Goal: Book appointment/travel/reservation

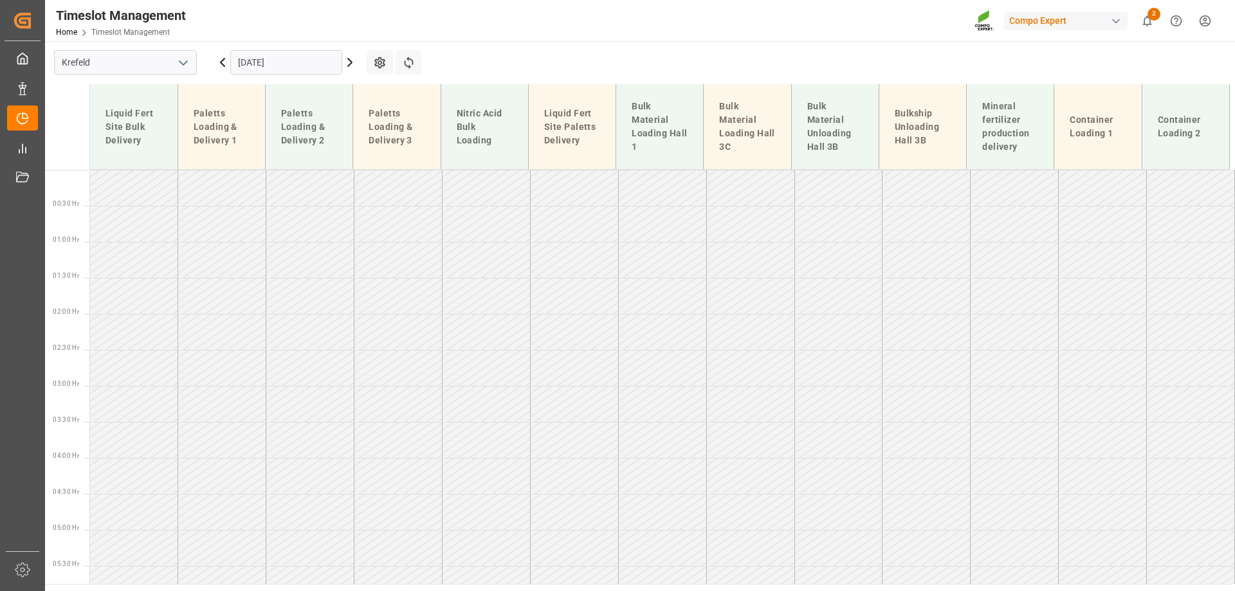
scroll to position [968, 0]
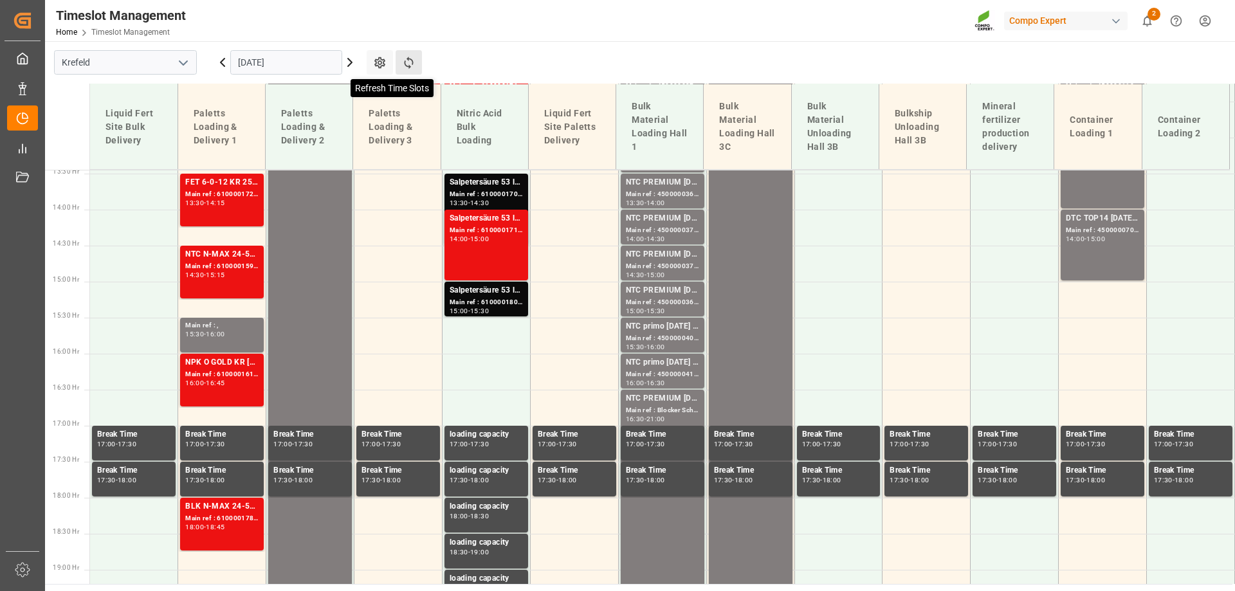
click at [410, 60] on icon at bounding box center [409, 63] width 14 height 14
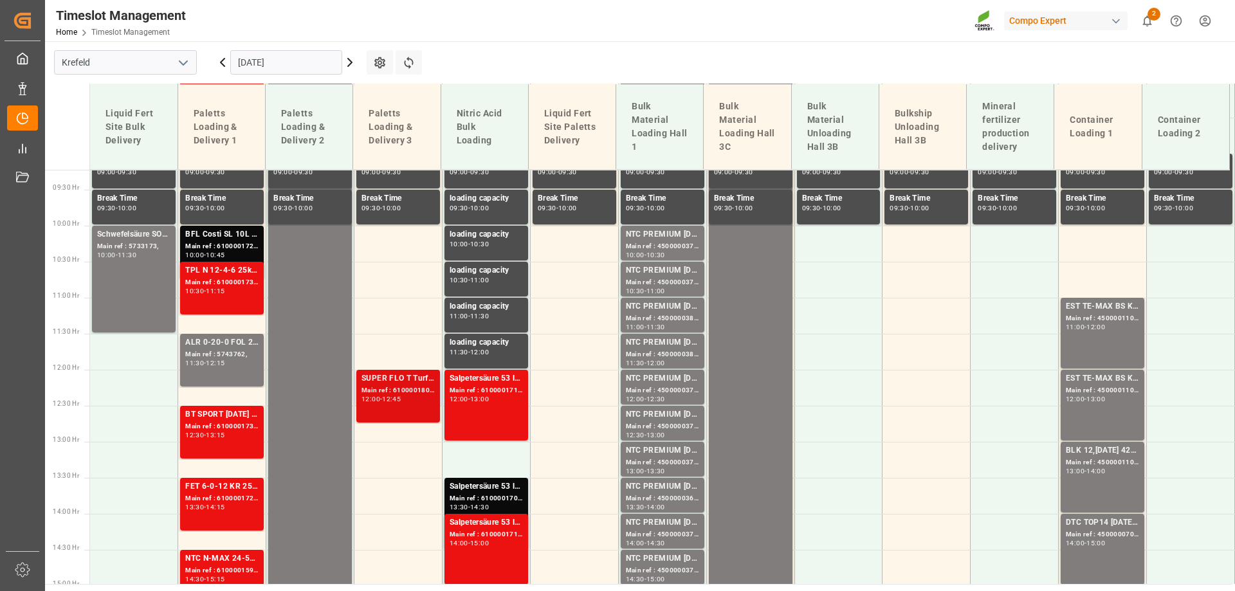
scroll to position [663, 0]
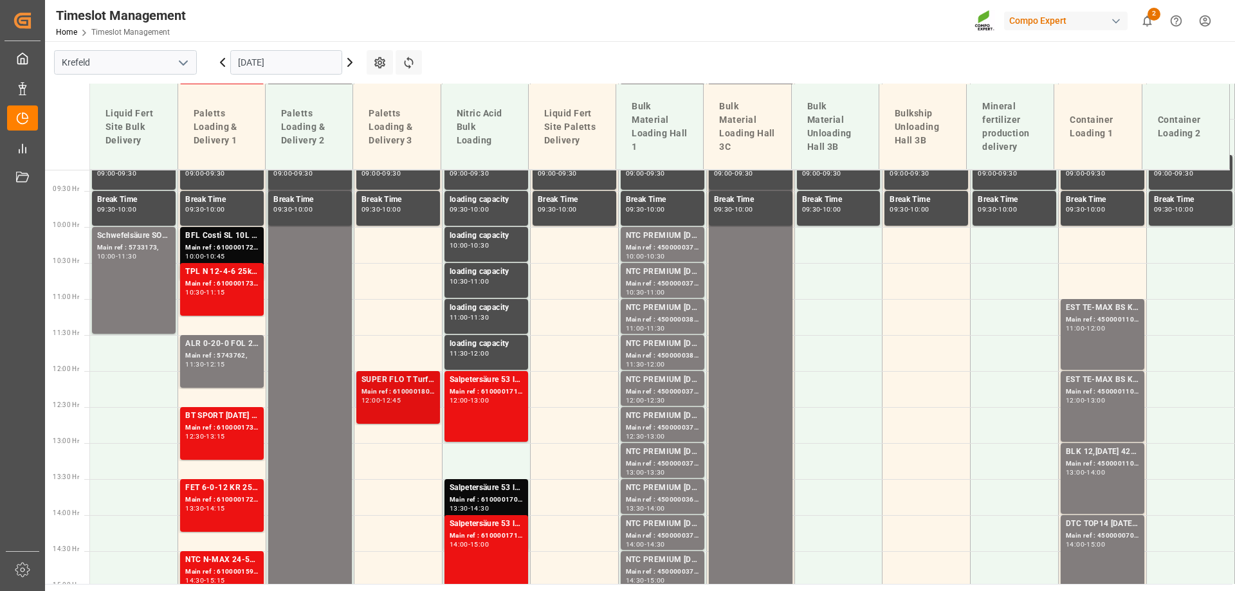
click at [403, 382] on div "SUPER FLO T Turf BS 20kg (x50) INTLD T 20 BS [DATE] 25KG (x40) FR" at bounding box center [397, 380] width 73 height 13
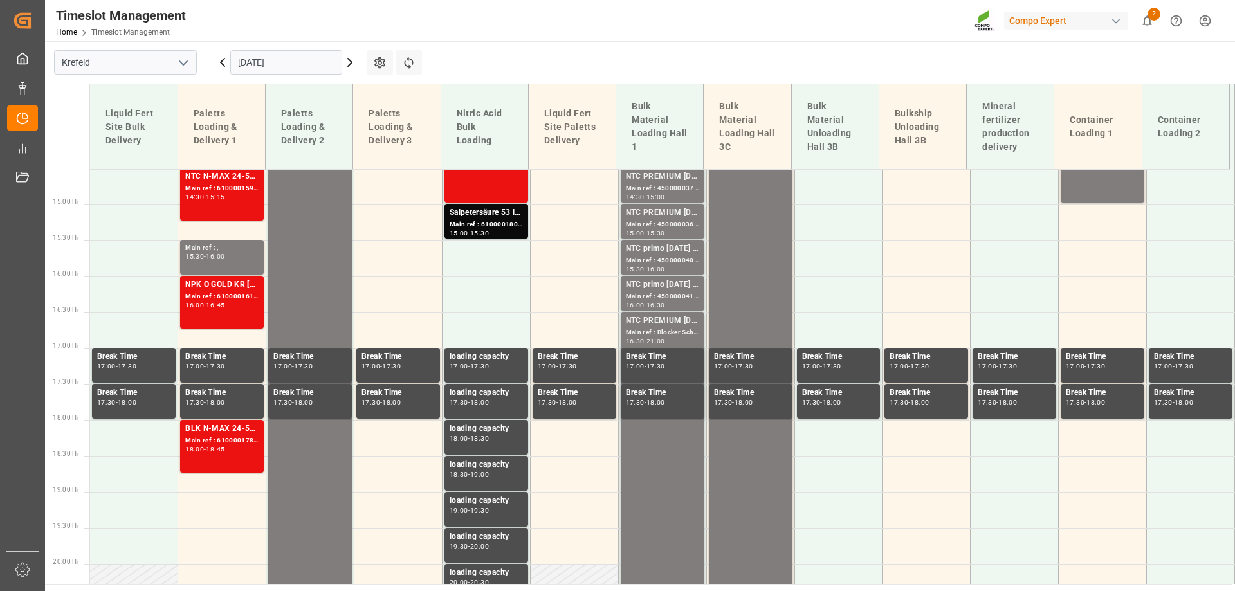
scroll to position [1048, 0]
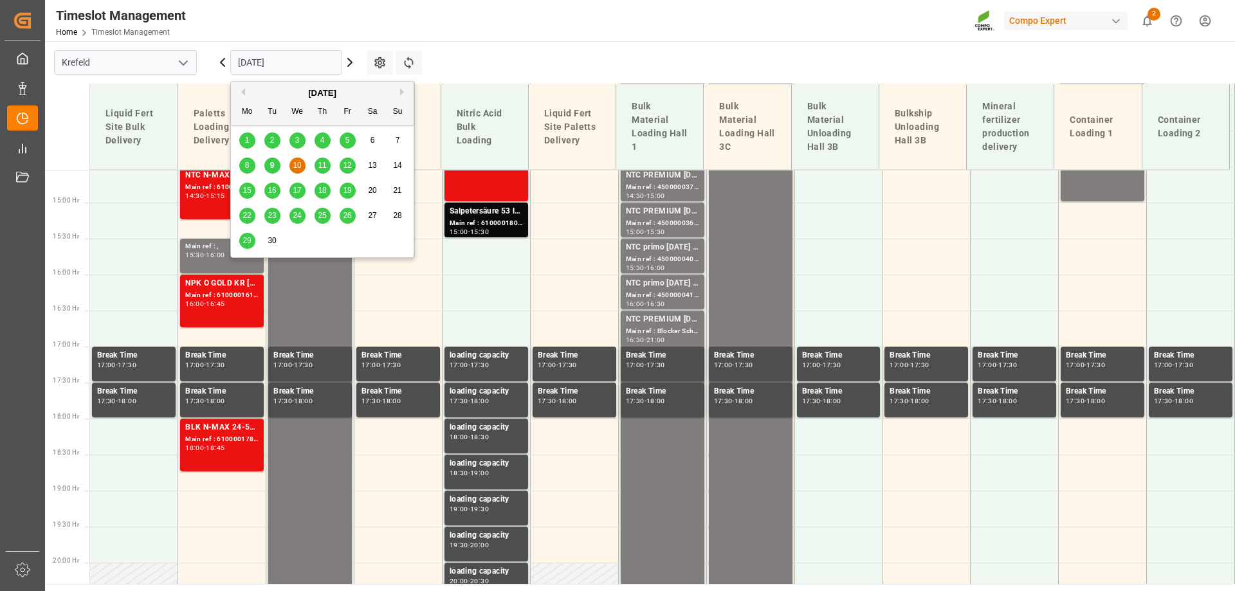
click at [303, 60] on input "[DATE]" at bounding box center [286, 62] width 112 height 24
click at [275, 163] on div "9" at bounding box center [272, 165] width 16 height 15
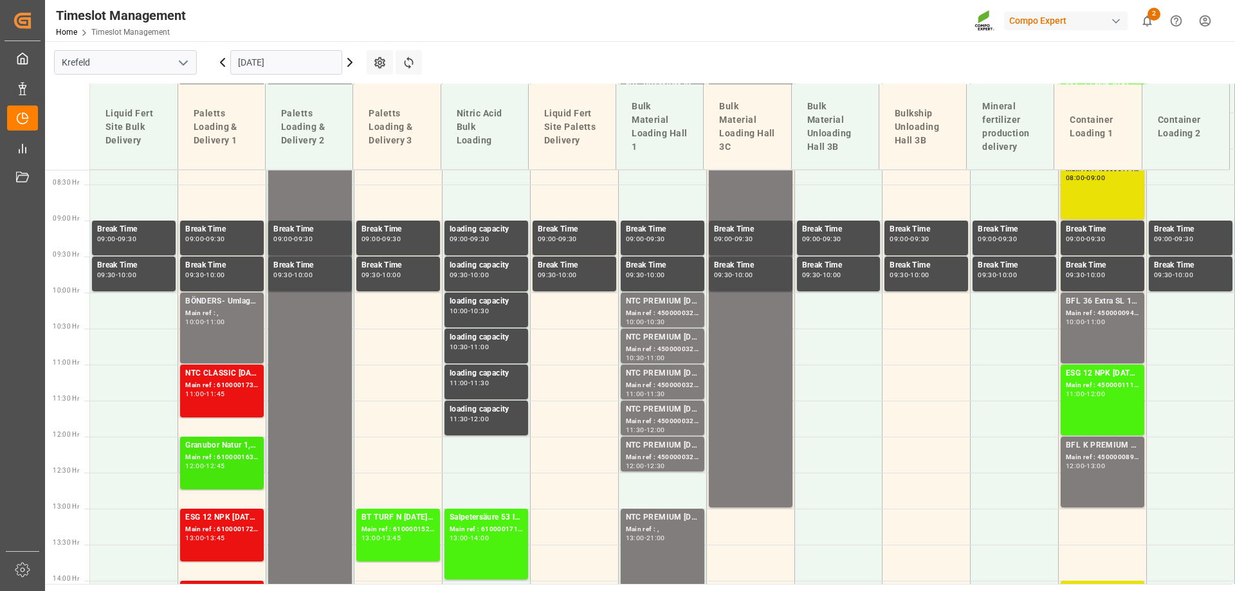
scroll to position [599, 0]
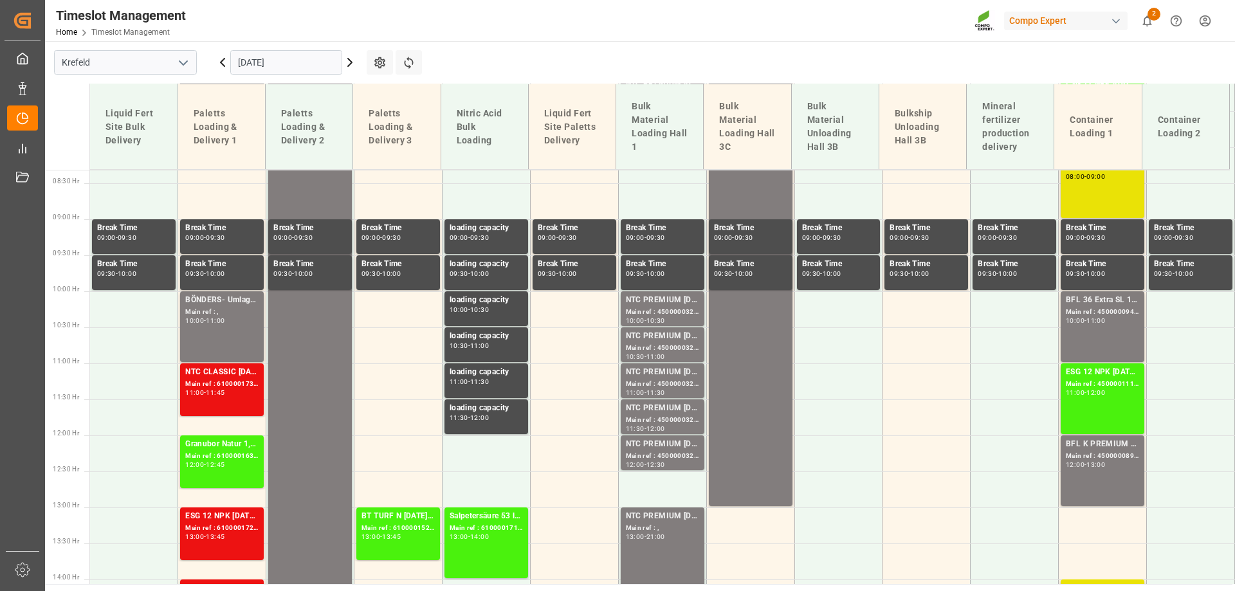
click at [259, 51] on input "[DATE]" at bounding box center [286, 62] width 112 height 24
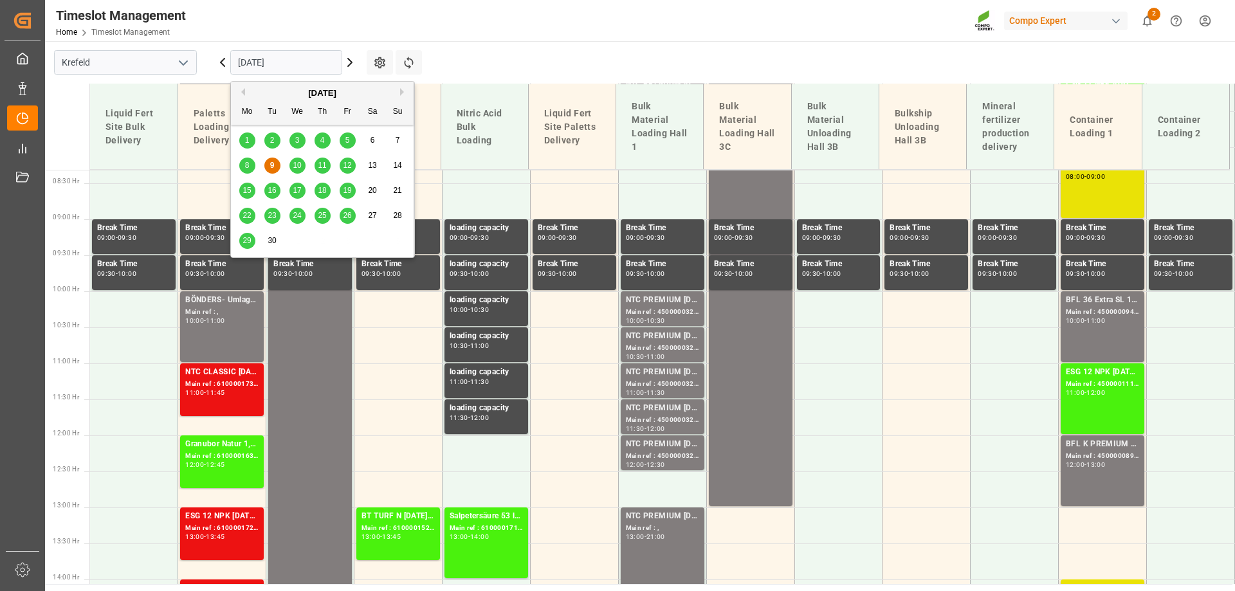
click at [293, 163] on span "10" at bounding box center [297, 165] width 8 height 9
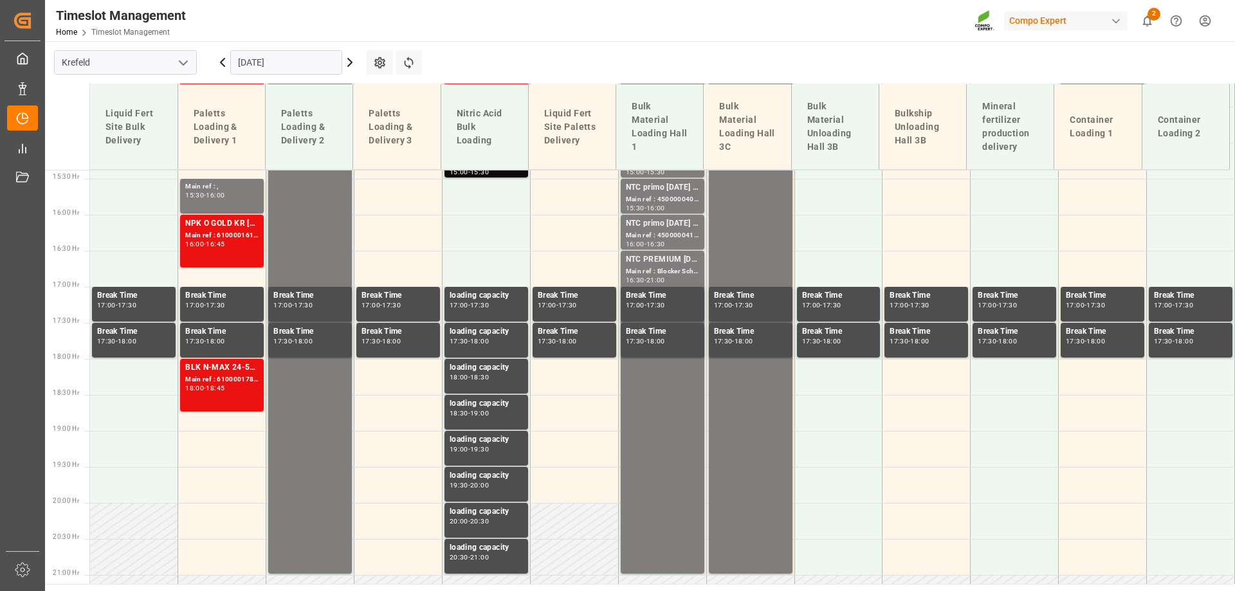
scroll to position [1112, 0]
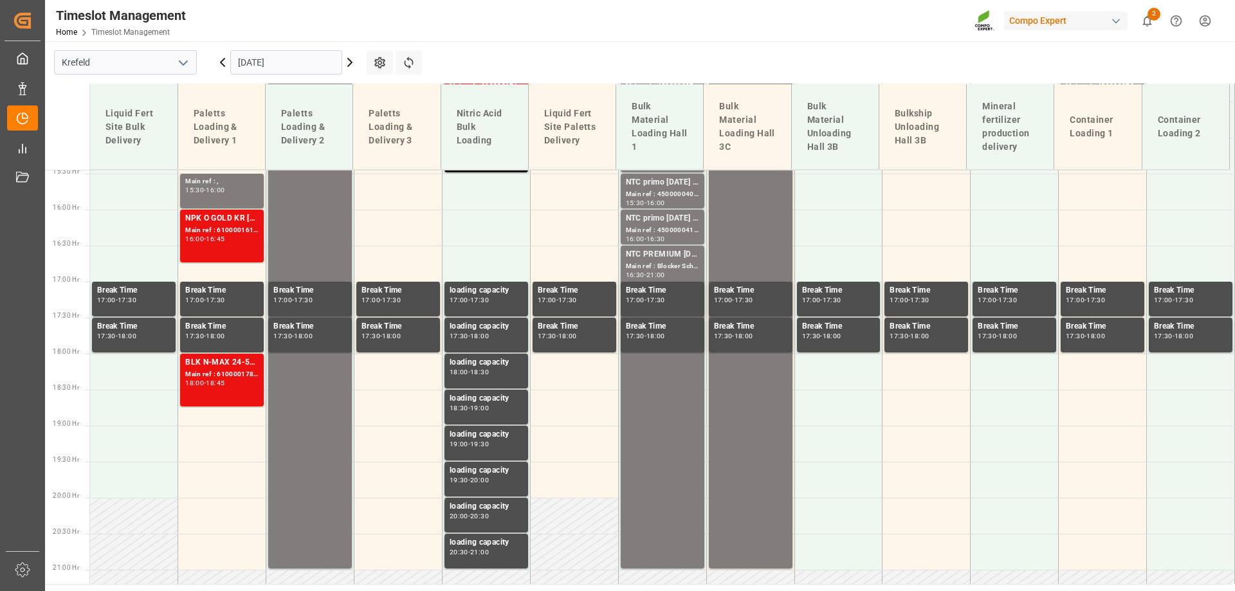
click at [1152, 19] on span "2" at bounding box center [1153, 14] width 13 height 13
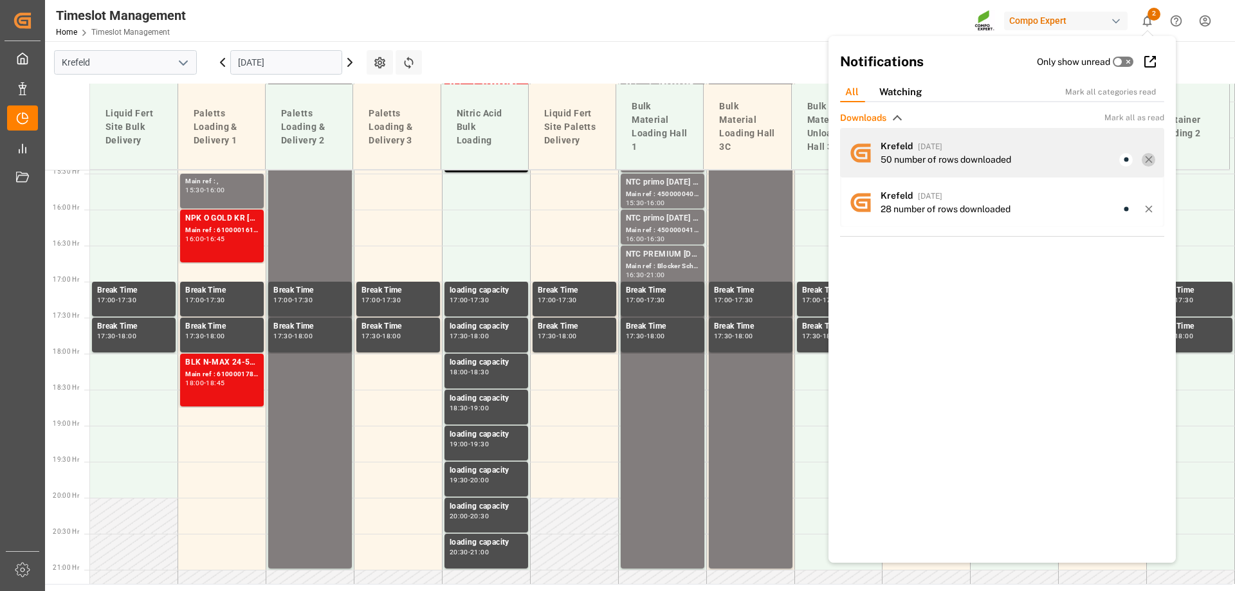
click at [1148, 155] on icon at bounding box center [1149, 160] width 12 height 12
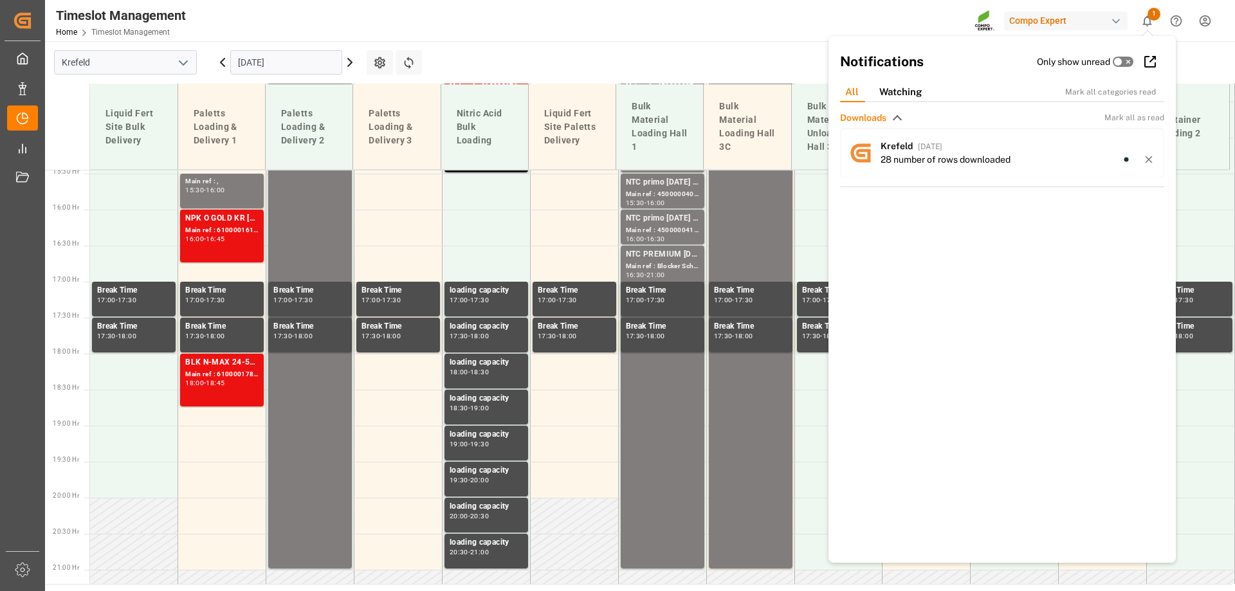
click at [1148, 155] on icon at bounding box center [1149, 160] width 12 height 12
click at [1147, 23] on icon "show 0 new notifications" at bounding box center [1147, 21] width 14 height 14
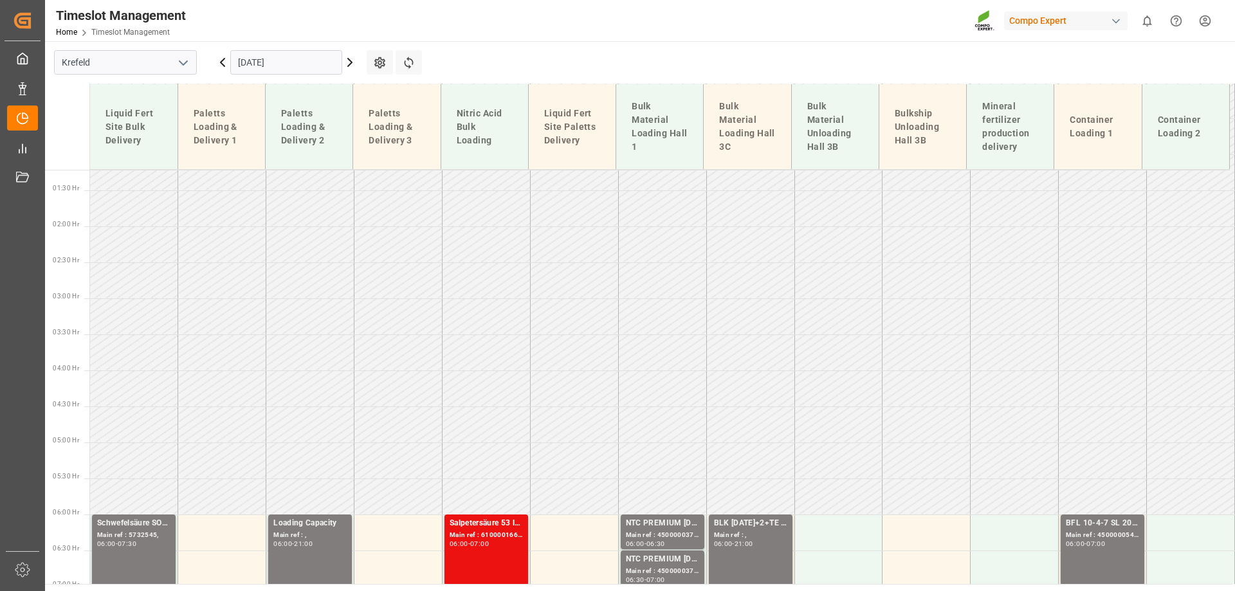
scroll to position [86, 0]
click at [269, 60] on input "[DATE]" at bounding box center [286, 62] width 112 height 24
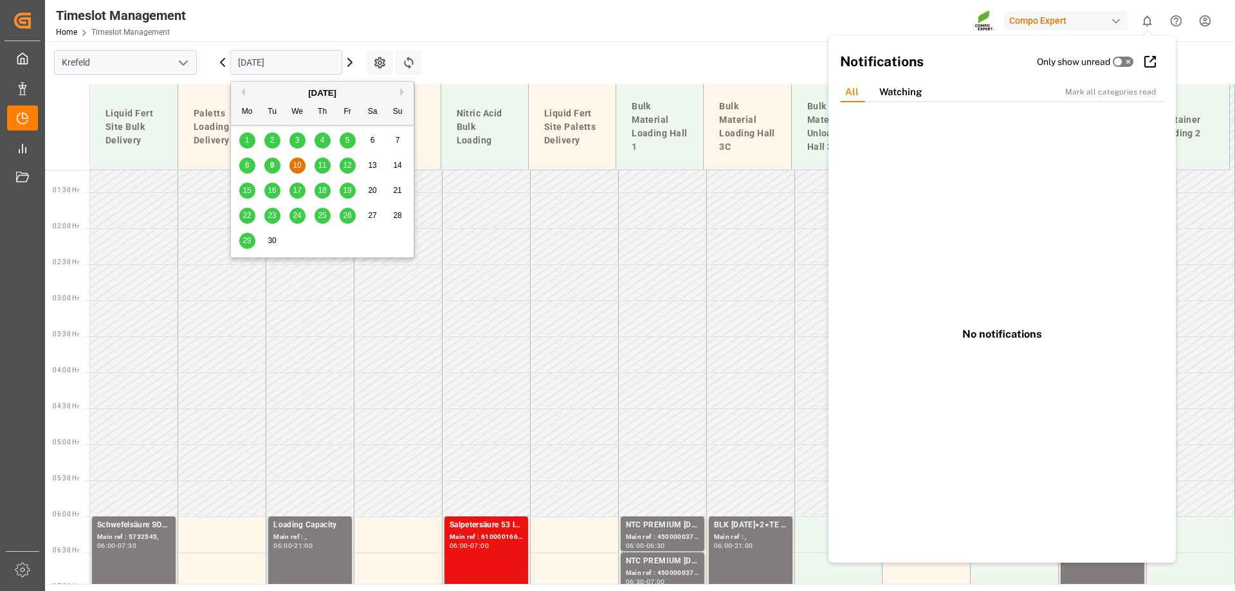
click at [1148, 17] on icon "show 0 new notifications" at bounding box center [1147, 20] width 9 height 11
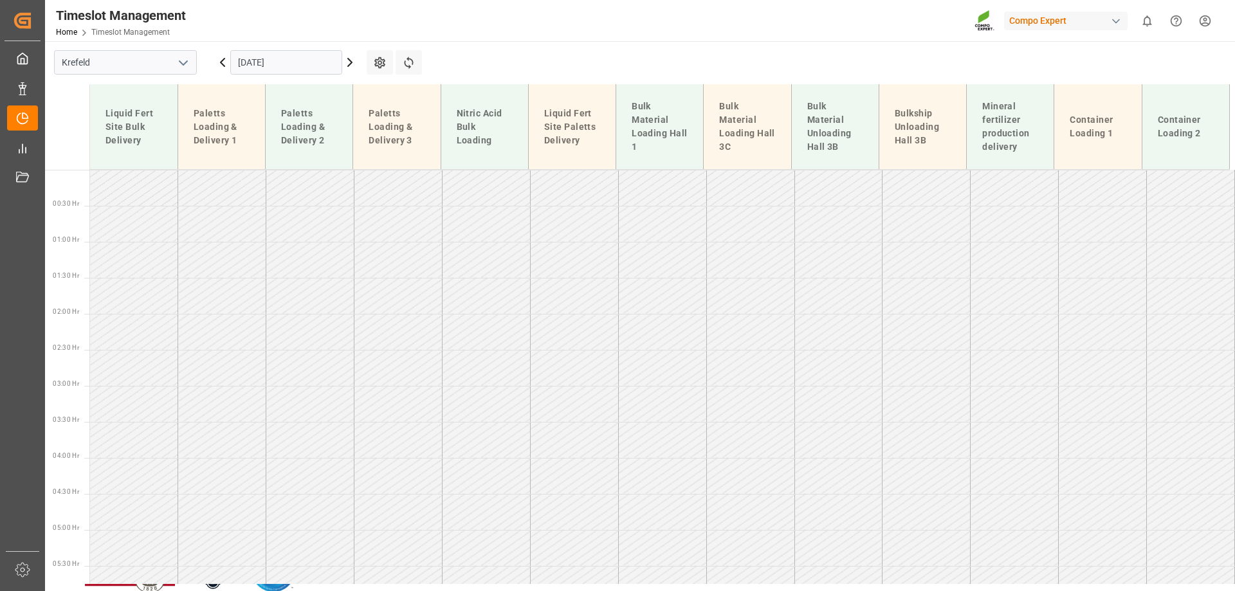
scroll to position [111, 0]
click at [268, 57] on input "[DATE]" at bounding box center [286, 62] width 112 height 24
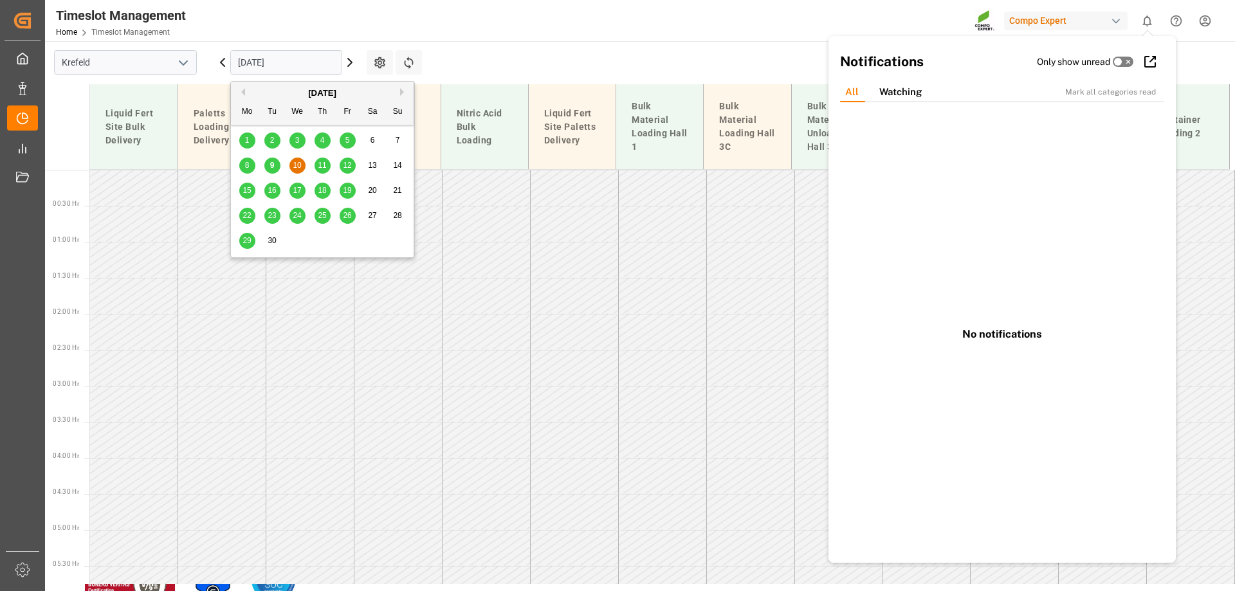
click at [696, 21] on div "Timeslot Management Home Timeslot Management Compo Expert 0 Notifications Only …" at bounding box center [635, 20] width 1199 height 41
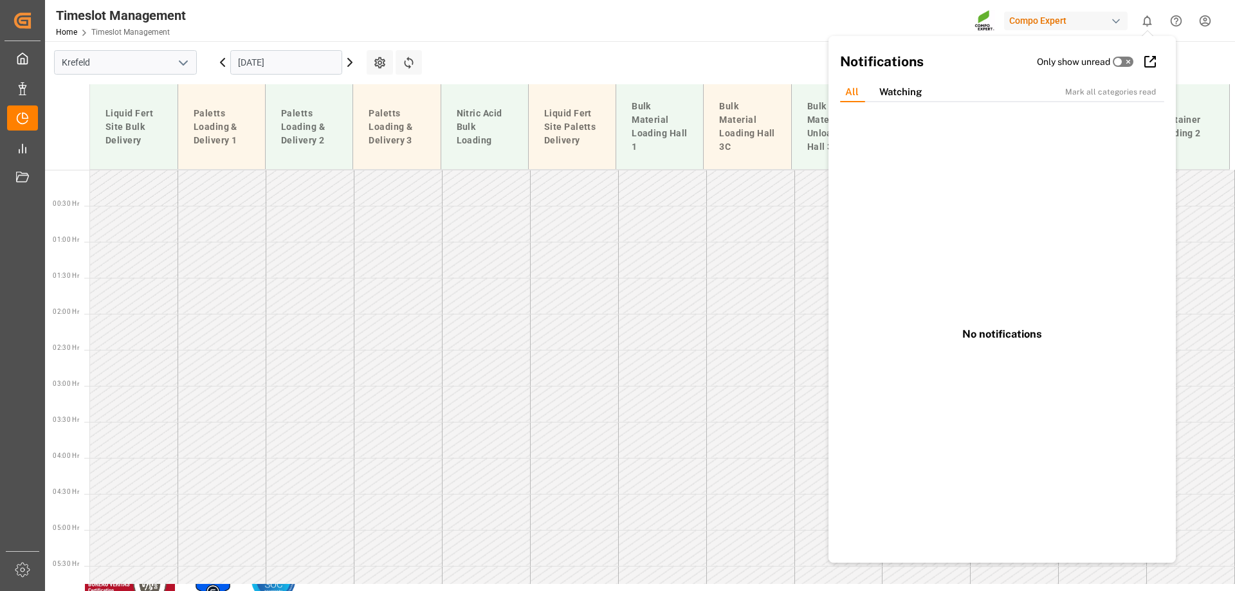
click at [1204, 19] on html "Created by potrace 1.15, written by [PERSON_NAME] [DATE]-[DATE] Created by potr…" at bounding box center [617, 295] width 1235 height 591
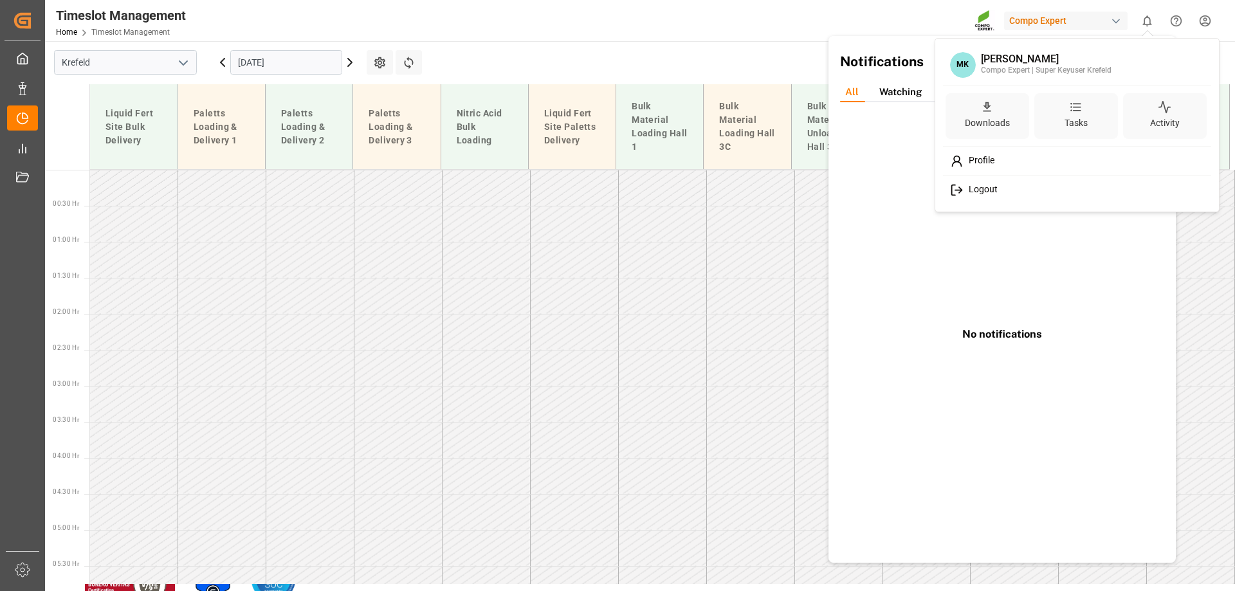
click at [1023, 194] on div "Logout" at bounding box center [1077, 190] width 264 height 24
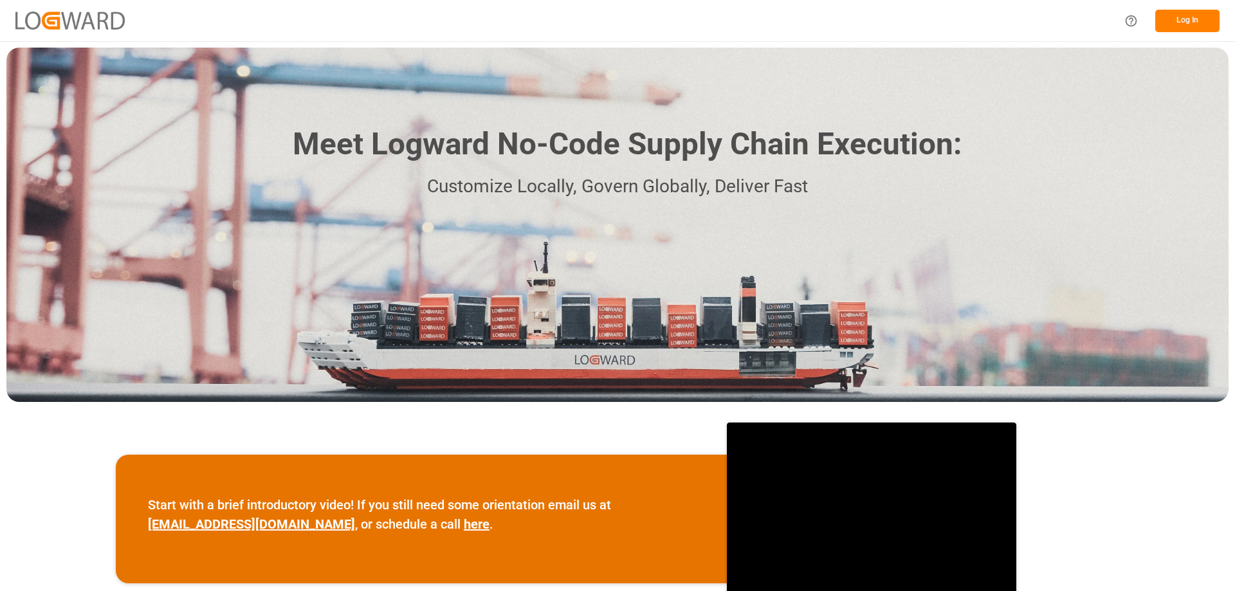
click at [1183, 24] on button "Log In" at bounding box center [1187, 21] width 64 height 23
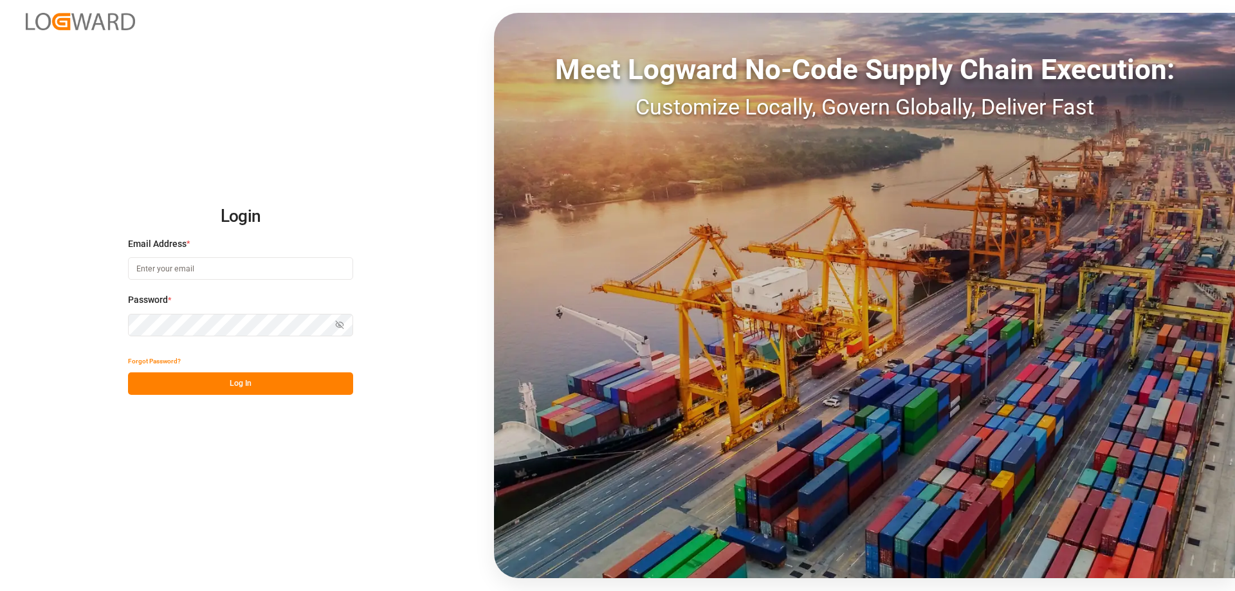
click at [210, 258] on input at bounding box center [240, 268] width 225 height 23
type input "marvin.kuetter@compo-expert.com"
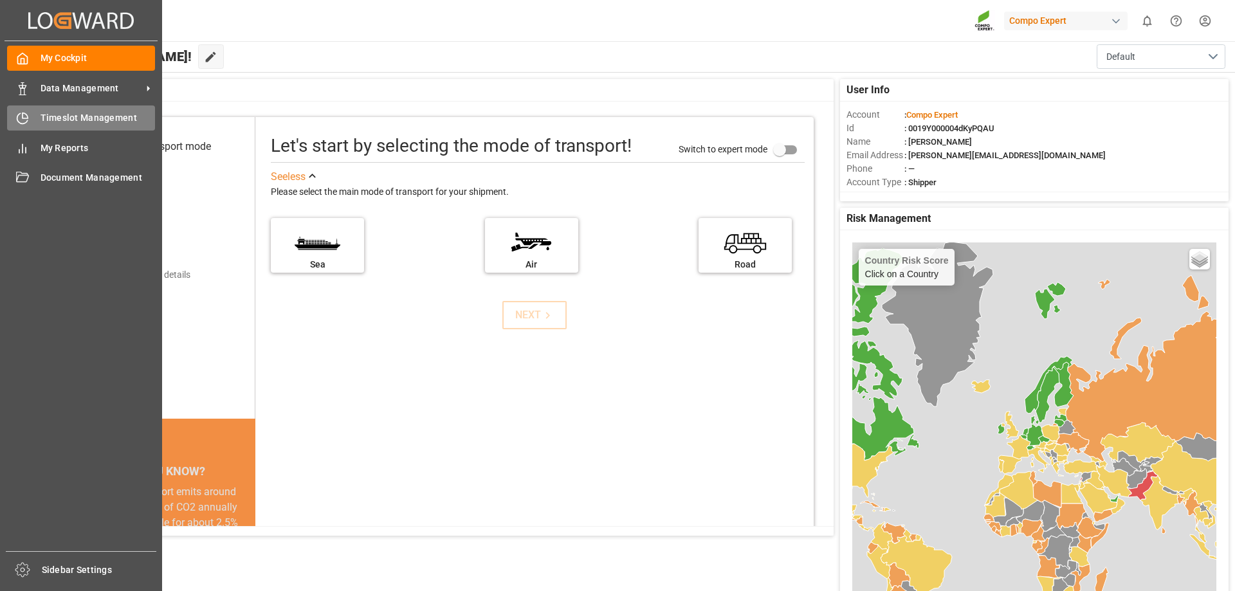
click at [26, 109] on div "Timeslot Management Timeslot Management" at bounding box center [81, 117] width 148 height 25
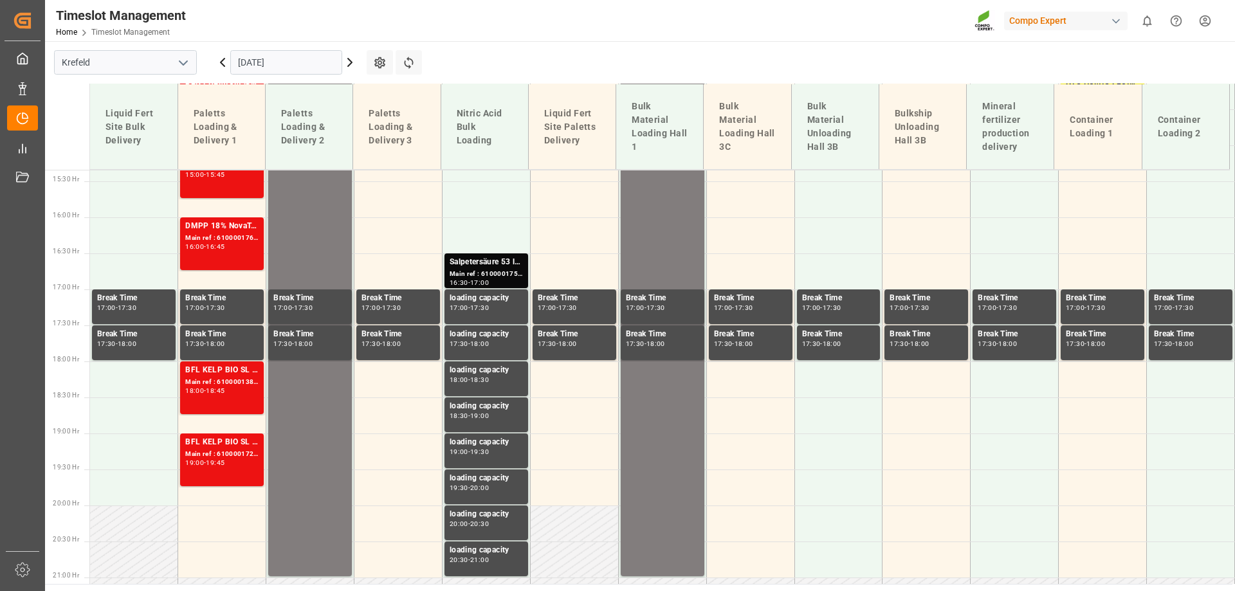
click at [291, 69] on input "[DATE]" at bounding box center [286, 62] width 112 height 24
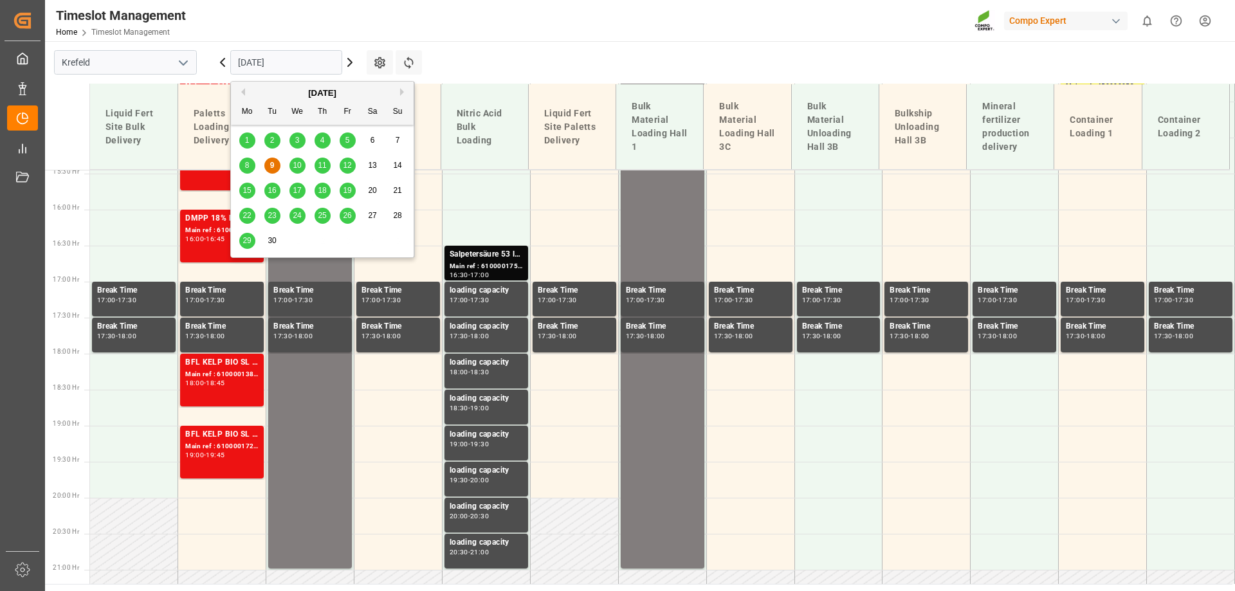
click at [327, 161] on div "11" at bounding box center [322, 165] width 16 height 15
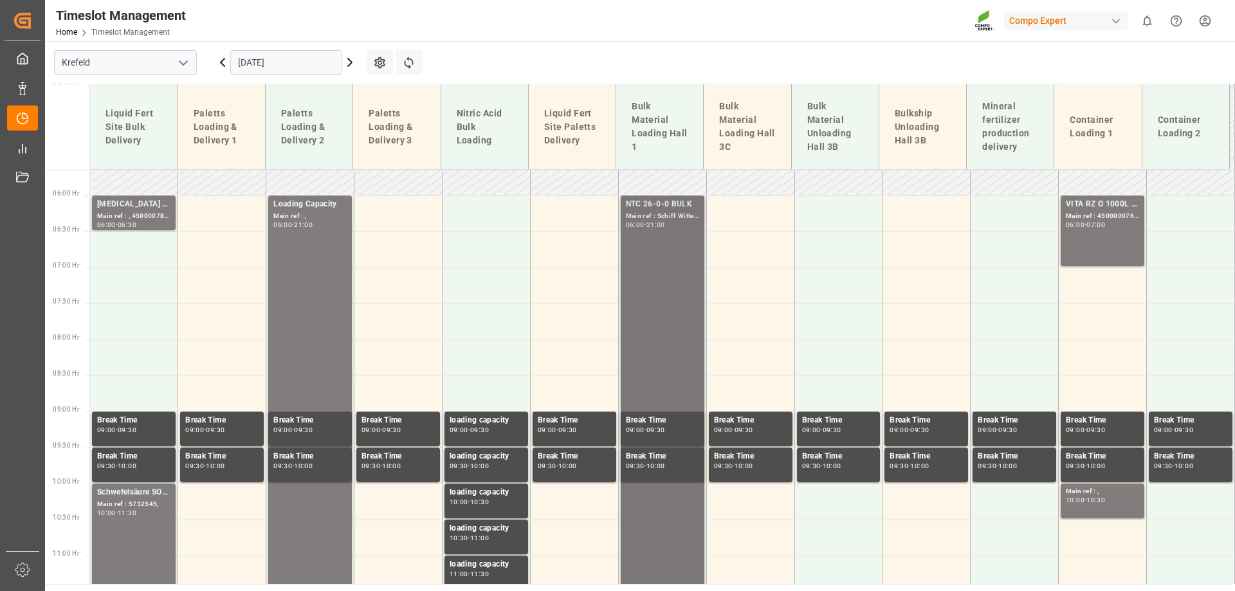
scroll to position [406, 0]
click at [311, 57] on input "11.09.2025" at bounding box center [286, 62] width 112 height 24
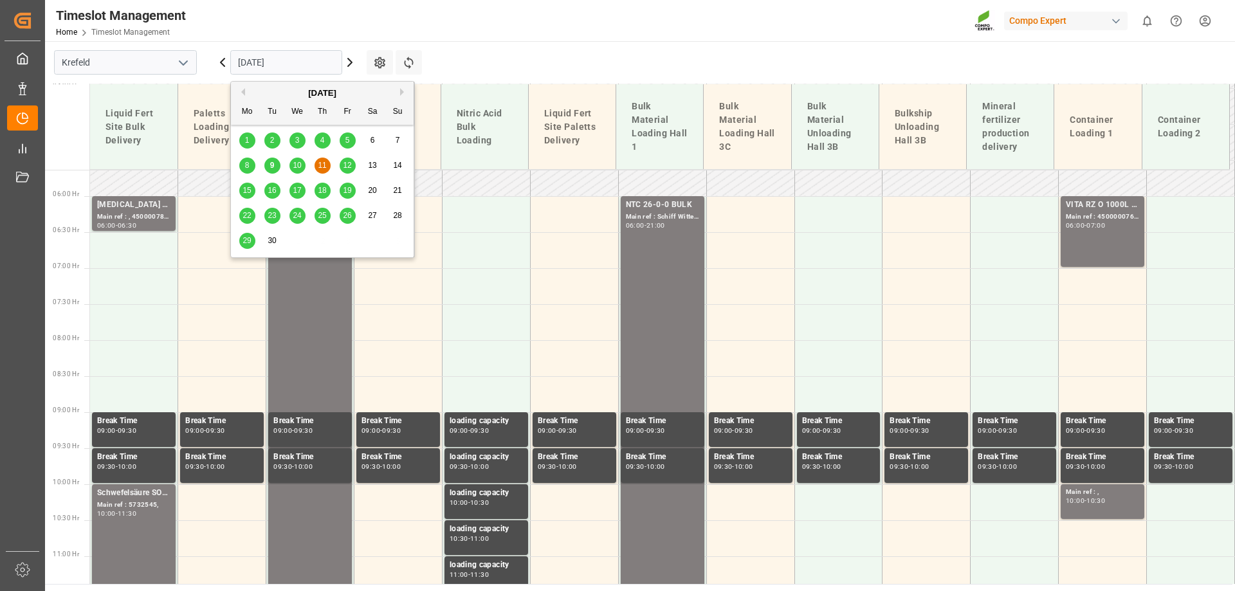
click at [274, 167] on span "9" at bounding box center [272, 165] width 5 height 9
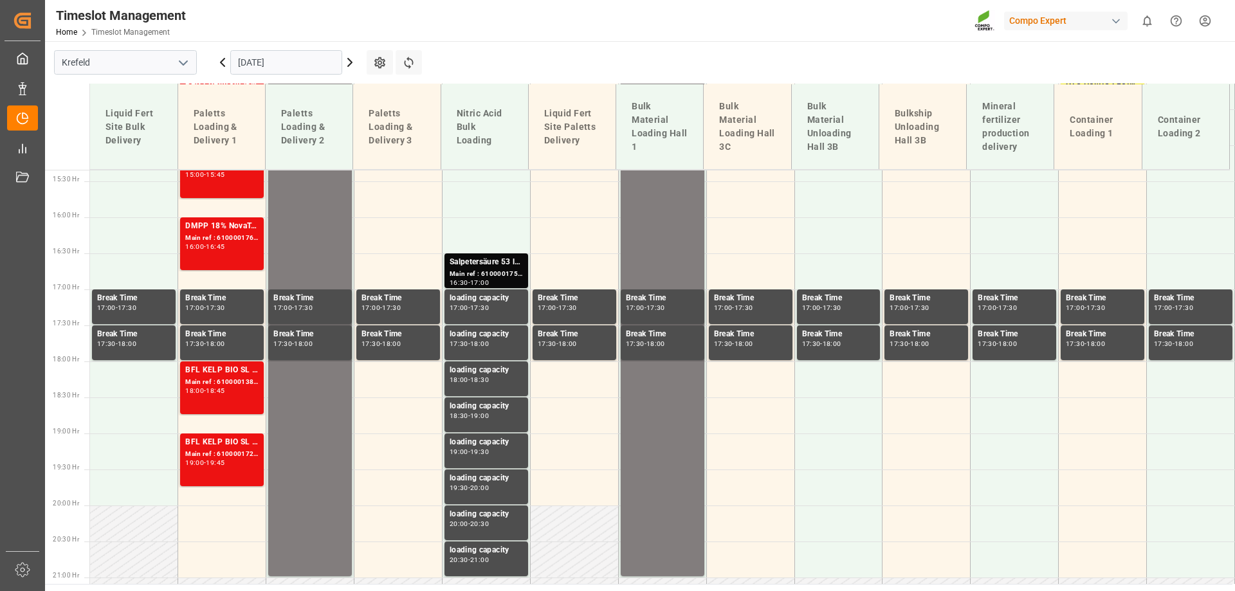
scroll to position [1112, 0]
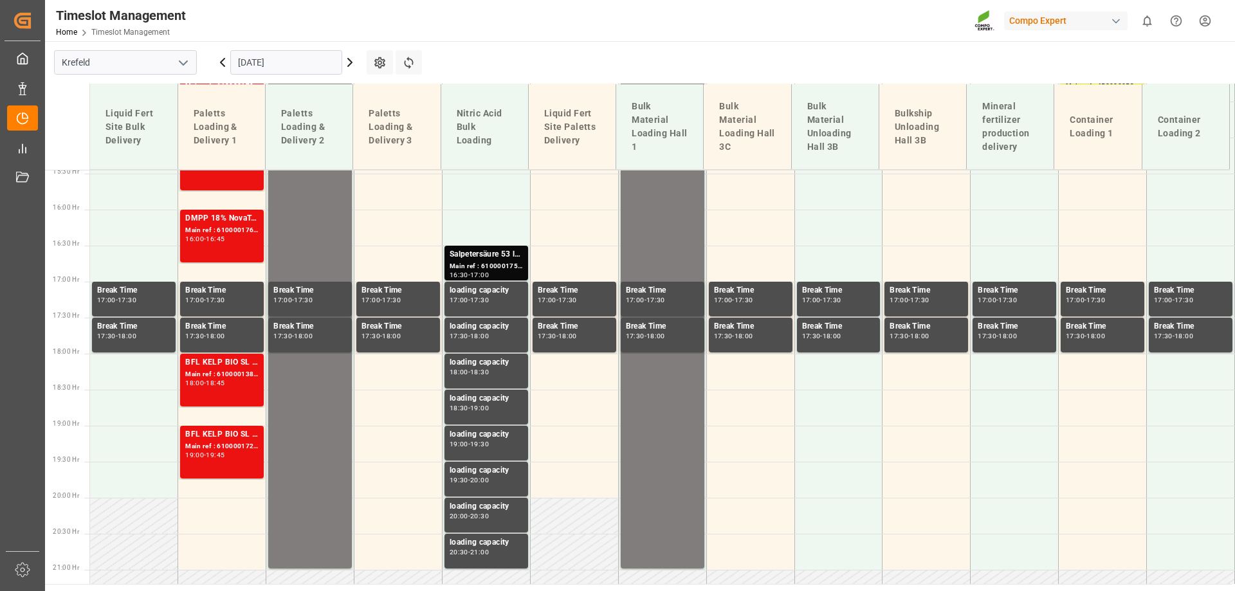
click at [1204, 23] on html "Created by potrace 1.15, written by Peter Selinger 2001-2017 Created by potrace…" at bounding box center [617, 295] width 1235 height 591
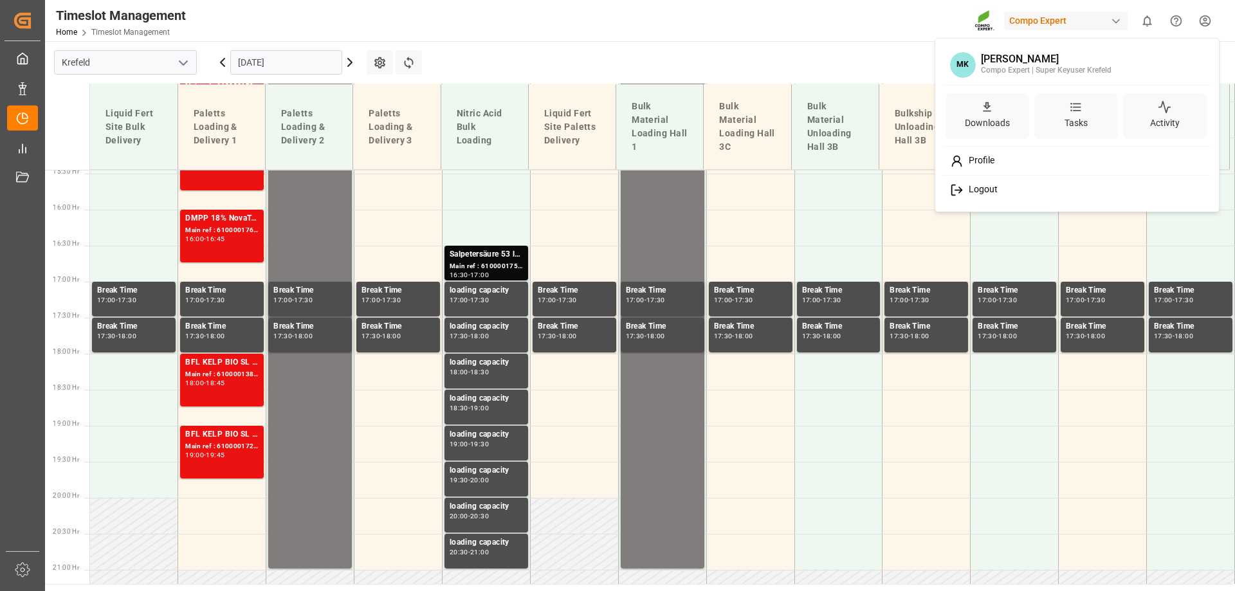
click at [988, 189] on span "Logout" at bounding box center [980, 190] width 34 height 12
